Goal: Information Seeking & Learning: Learn about a topic

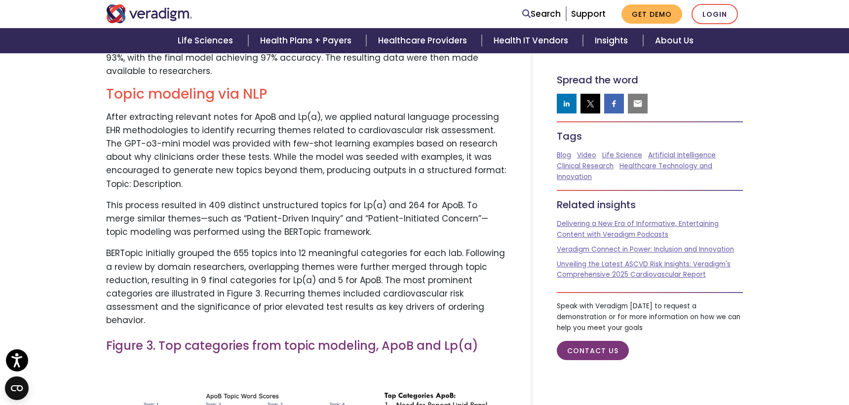
scroll to position [1923, 0]
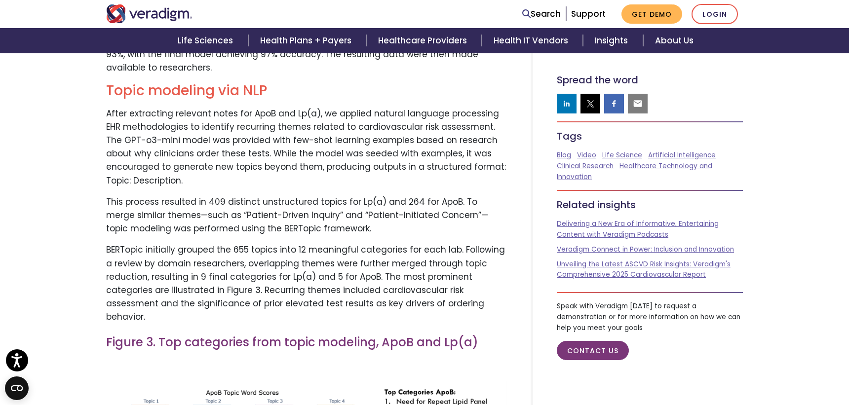
click at [278, 195] on p "This process resulted in 409 distinct unstructured topics for Lp(a) and 264 for…" at bounding box center [306, 215] width 401 height 40
drag, startPoint x: 278, startPoint y: 188, endPoint x: 247, endPoint y: 190, distance: 31.7
click at [247, 195] on p "This process resulted in 409 distinct unstructured topics for Lp(a) and 264 for…" at bounding box center [306, 215] width 401 height 40
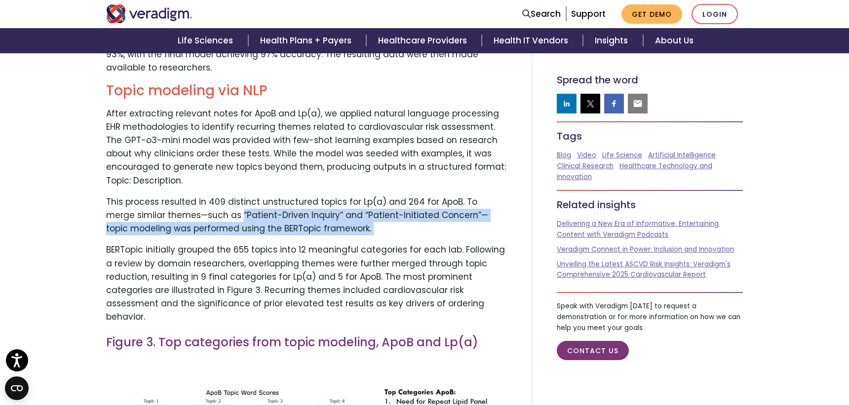
drag, startPoint x: 247, startPoint y: 190, endPoint x: 212, endPoint y: 196, distance: 35.6
click at [212, 196] on p "This process resulted in 409 distinct unstructured topics for Lp(a) and 264 for…" at bounding box center [306, 215] width 401 height 40
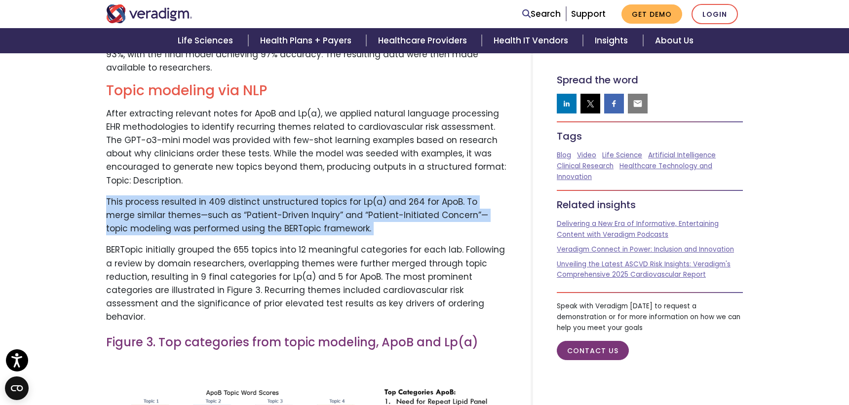
drag, startPoint x: 212, startPoint y: 196, endPoint x: 212, endPoint y: 188, distance: 8.4
click at [212, 195] on p "This process resulted in 409 distinct unstructured topics for Lp(a) and 264 for…" at bounding box center [306, 215] width 401 height 40
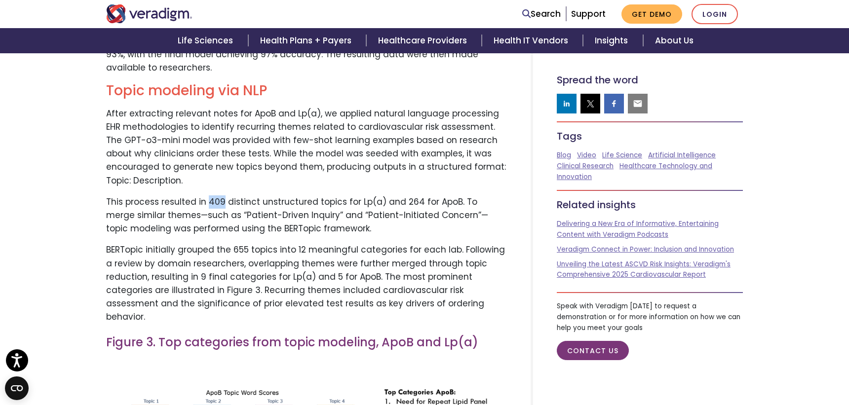
click at [212, 195] on p "This process resulted in 409 distinct unstructured topics for Lp(a) and 264 for…" at bounding box center [306, 215] width 401 height 40
drag, startPoint x: 212, startPoint y: 188, endPoint x: 233, endPoint y: 188, distance: 21.7
click at [233, 195] on p "This process resulted in 409 distinct unstructured topics for Lp(a) and 264 for…" at bounding box center [306, 215] width 401 height 40
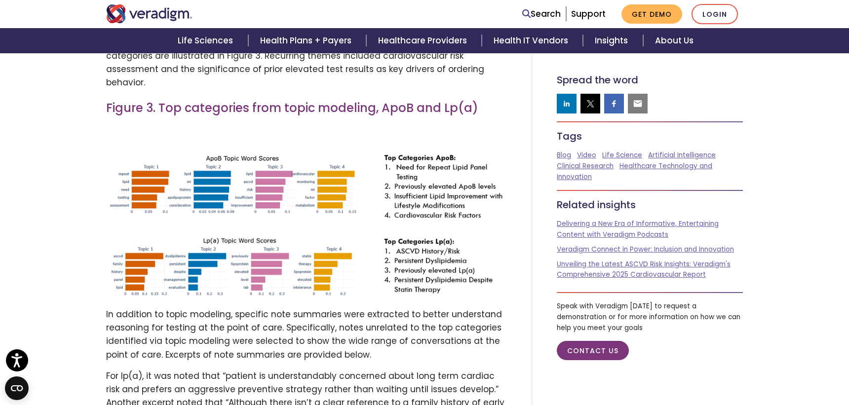
scroll to position [2158, 0]
click at [417, 156] on img at bounding box center [306, 223] width 401 height 153
drag, startPoint x: 417, startPoint y: 156, endPoint x: 408, endPoint y: 163, distance: 11.4
click at [408, 163] on img at bounding box center [306, 223] width 401 height 153
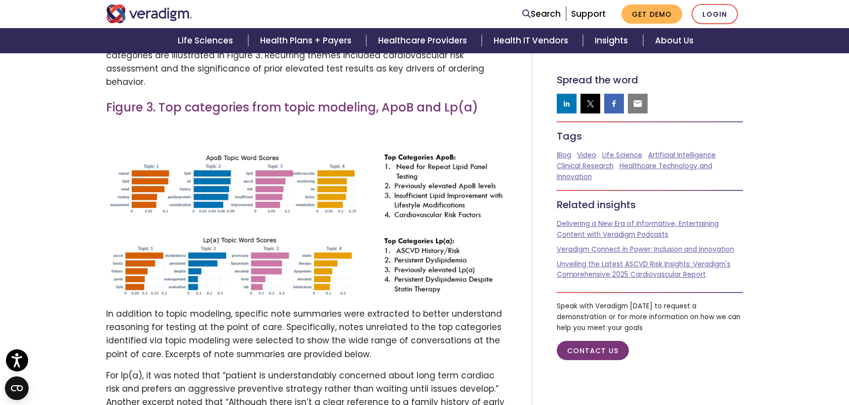
click at [408, 163] on img at bounding box center [306, 223] width 401 height 153
drag, startPoint x: 408, startPoint y: 163, endPoint x: 407, endPoint y: 180, distance: 17.3
click at [407, 180] on img at bounding box center [306, 223] width 401 height 153
drag, startPoint x: 407, startPoint y: 180, endPoint x: 398, endPoint y: 240, distance: 60.8
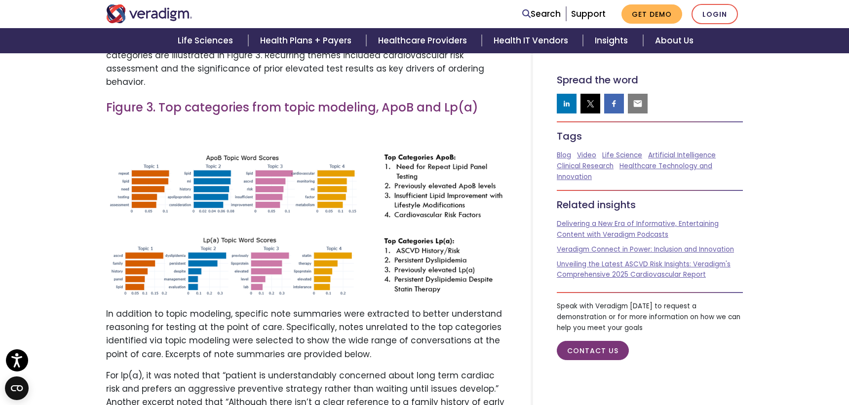
click at [398, 240] on img at bounding box center [306, 223] width 401 height 153
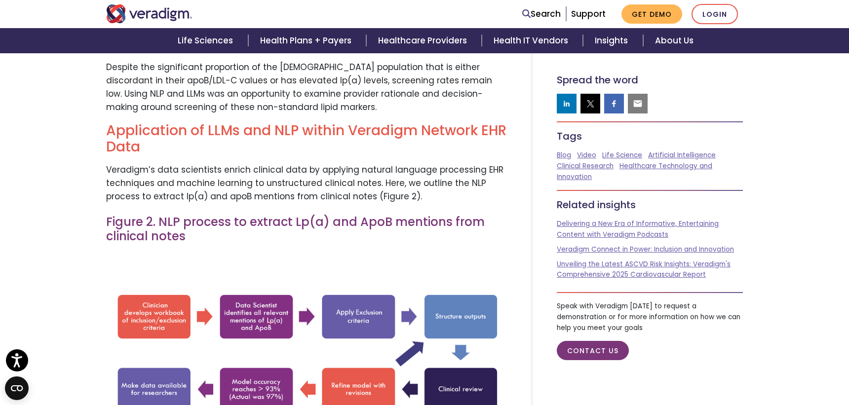
scroll to position [1368, 0]
